Goal: Transaction & Acquisition: Purchase product/service

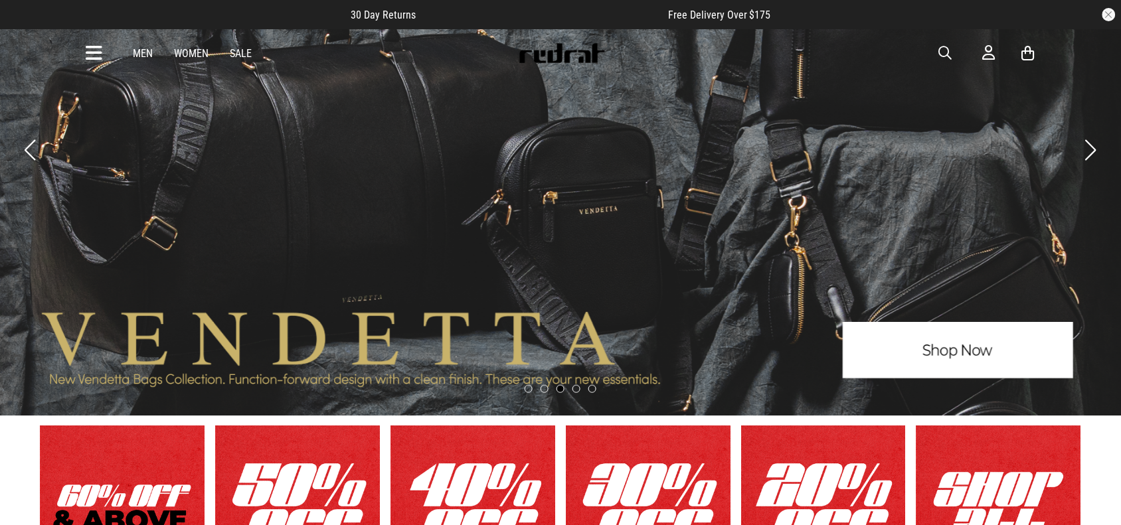
scroll to position [4, 0]
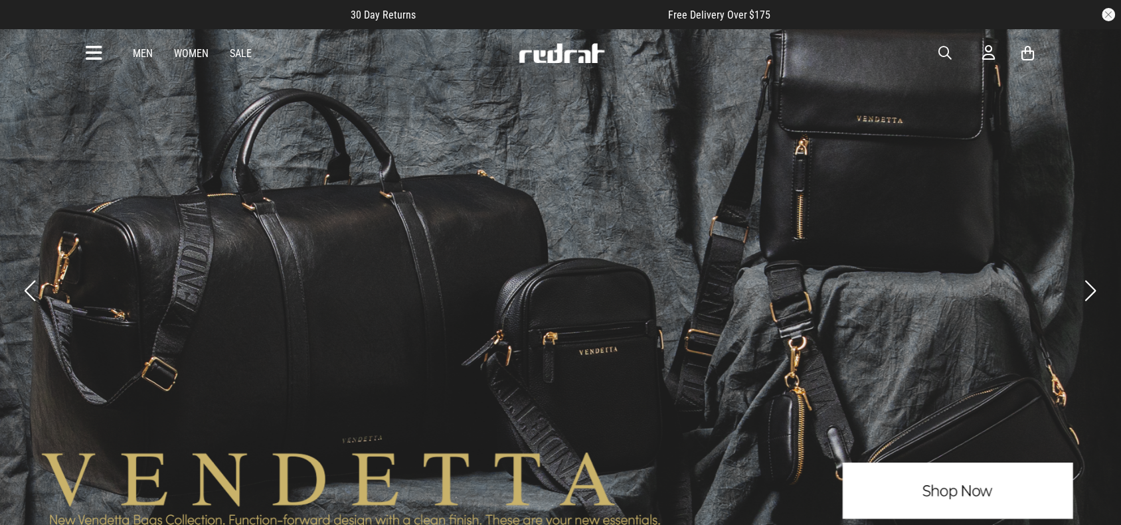
click at [240, 54] on link "Sale" at bounding box center [241, 53] width 22 height 13
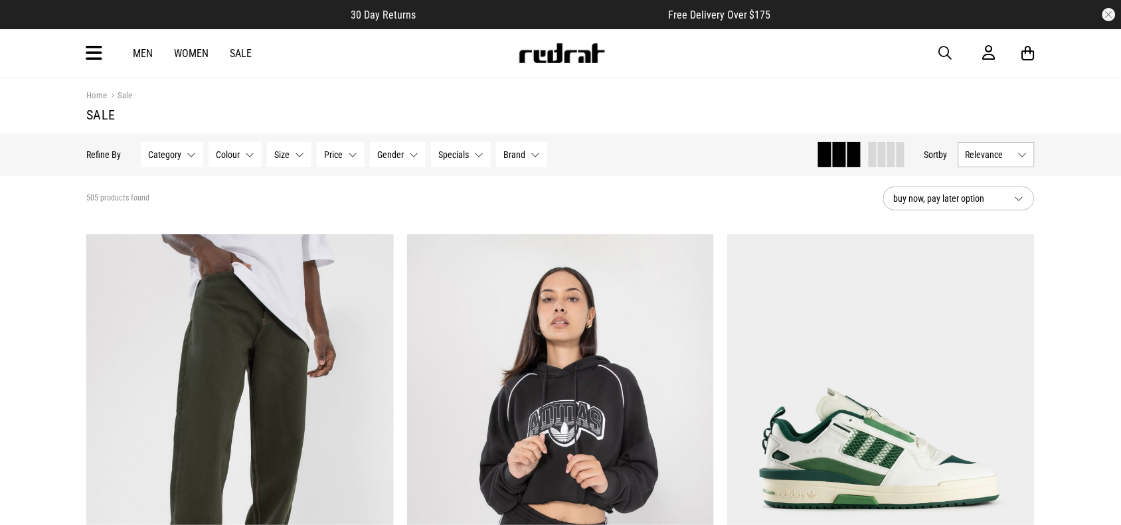
click at [190, 157] on button "Category None selected" at bounding box center [172, 154] width 62 height 25
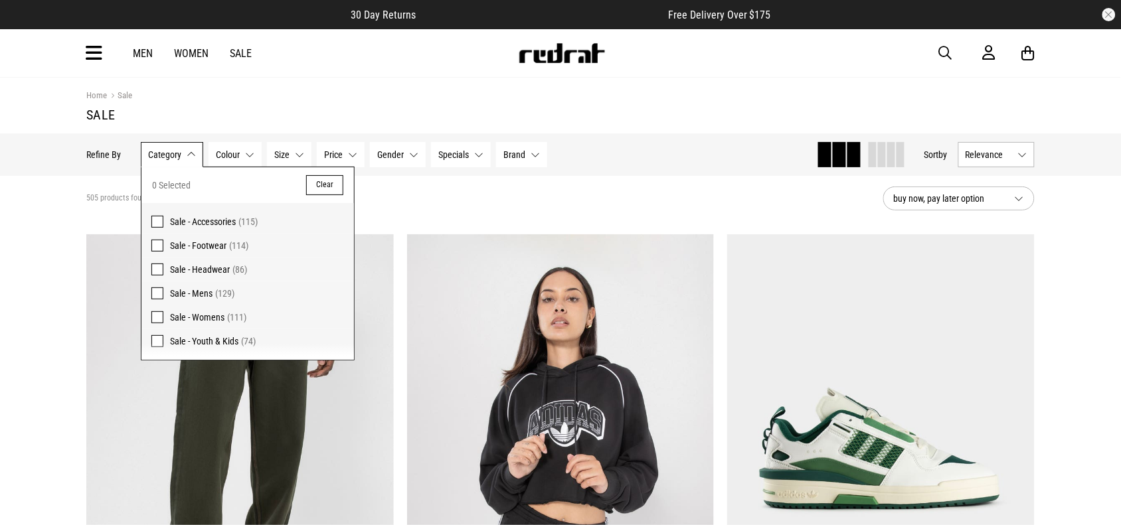
click at [157, 246] on span at bounding box center [157, 246] width 12 height 12
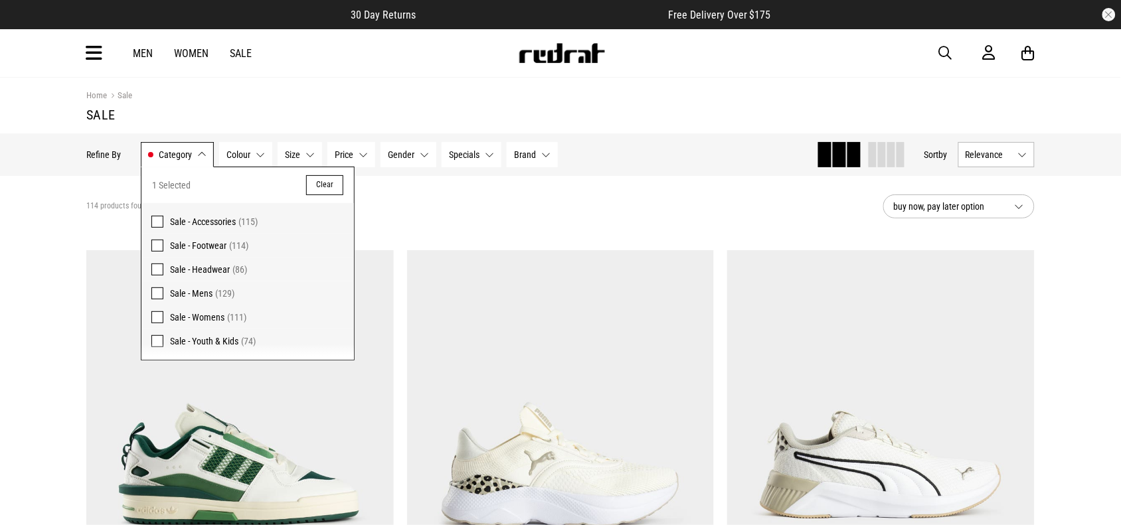
click at [424, 156] on button "Gender None selected" at bounding box center [409, 154] width 56 height 25
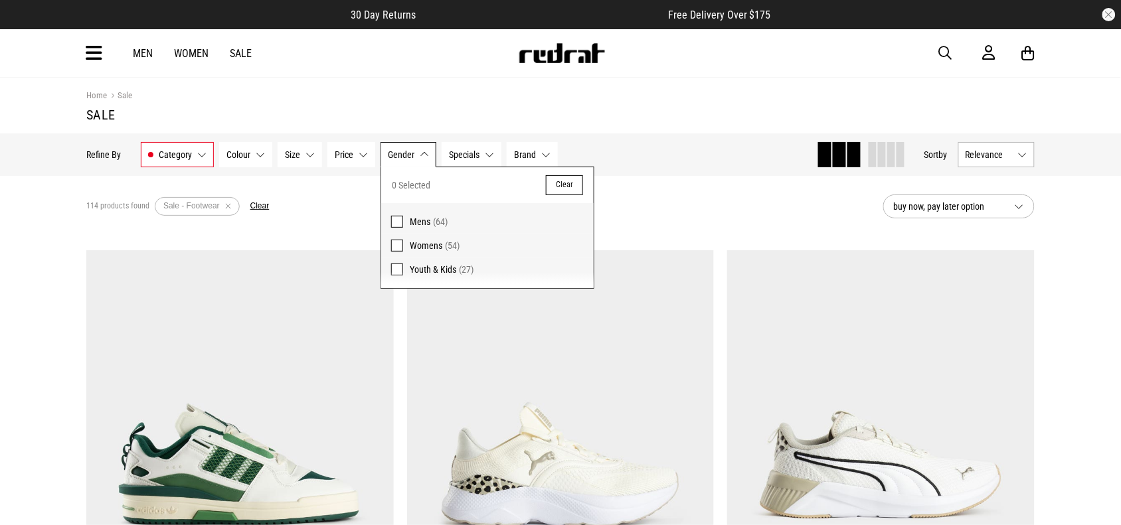
click at [400, 221] on span at bounding box center [397, 222] width 12 height 12
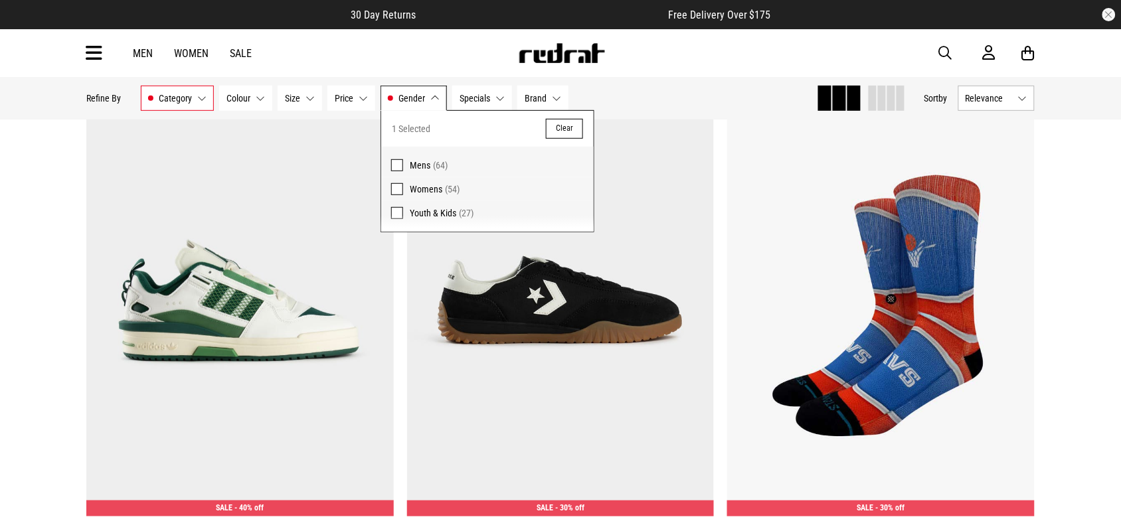
scroll to position [47, 0]
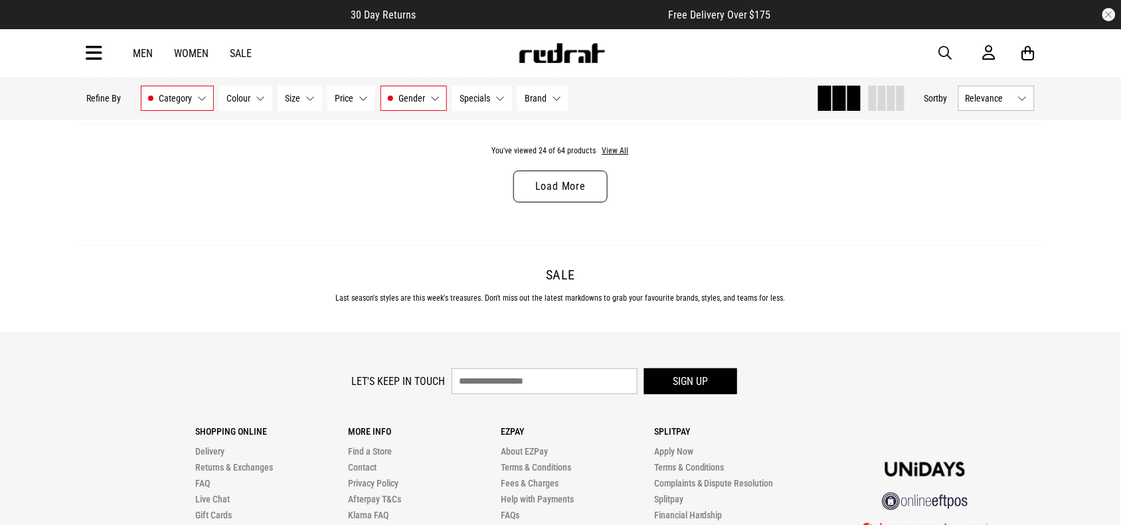
scroll to position [4375, 0]
click at [560, 195] on link "Load More" at bounding box center [560, 185] width 94 height 32
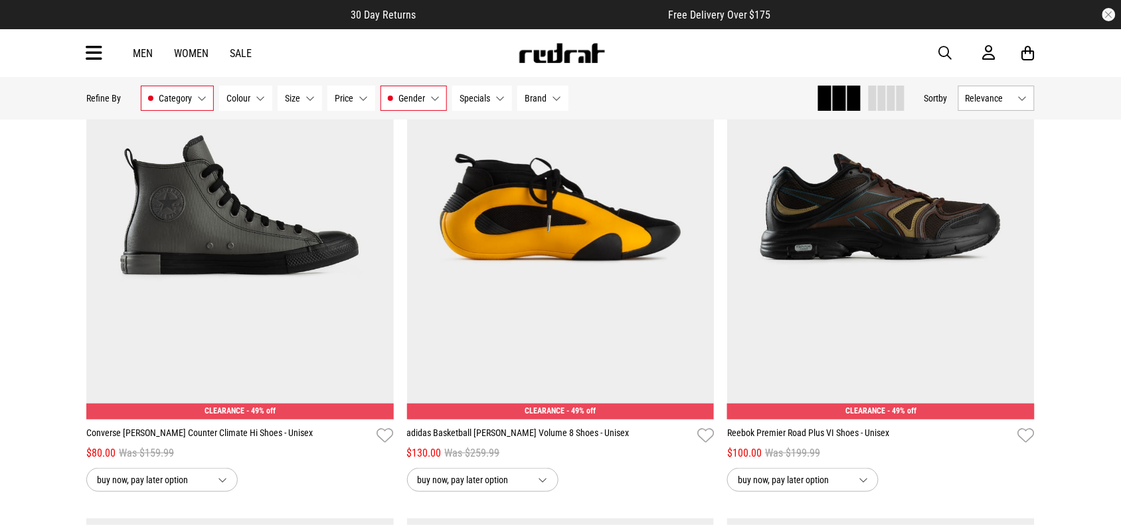
scroll to position [4502, 0]
